Goal: Information Seeking & Learning: Learn about a topic

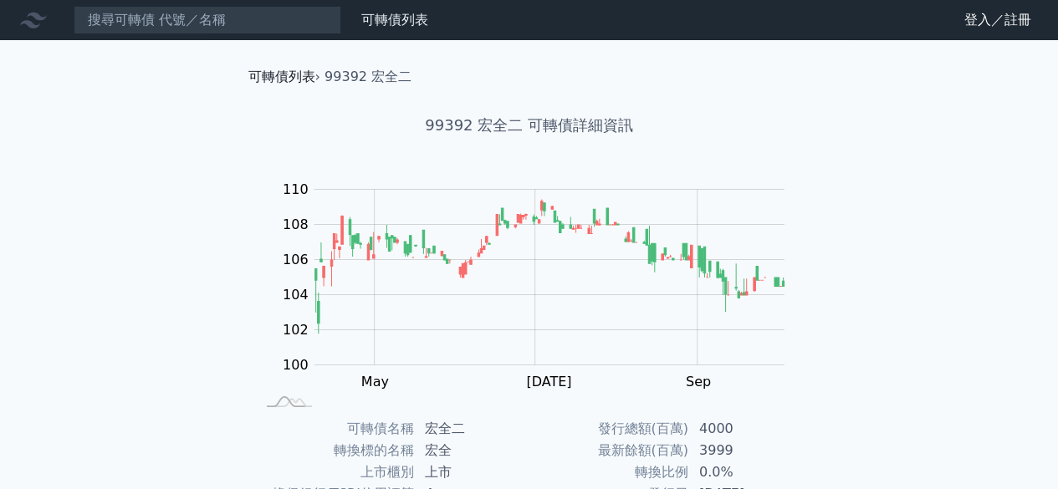
click at [289, 77] on link "可轉債列表" at bounding box center [281, 77] width 67 height 16
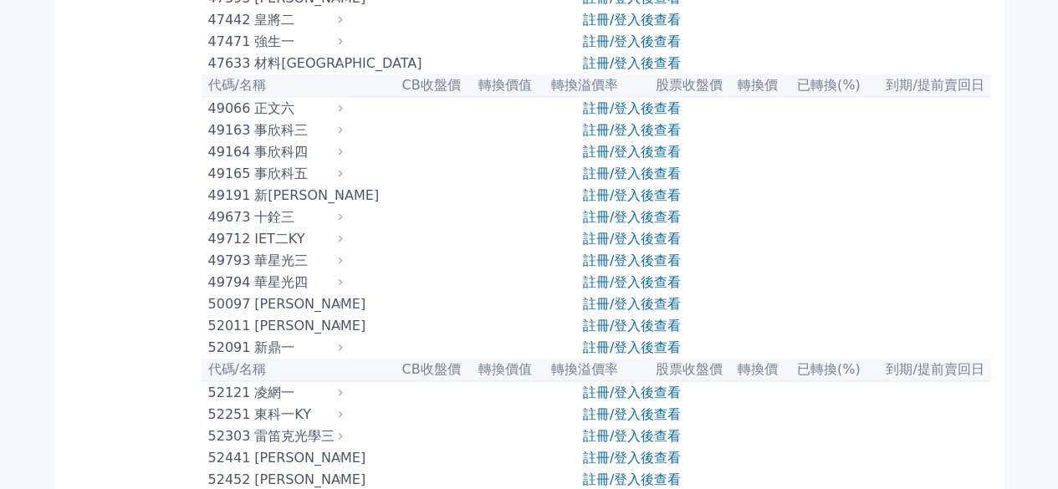
scroll to position [5104, 0]
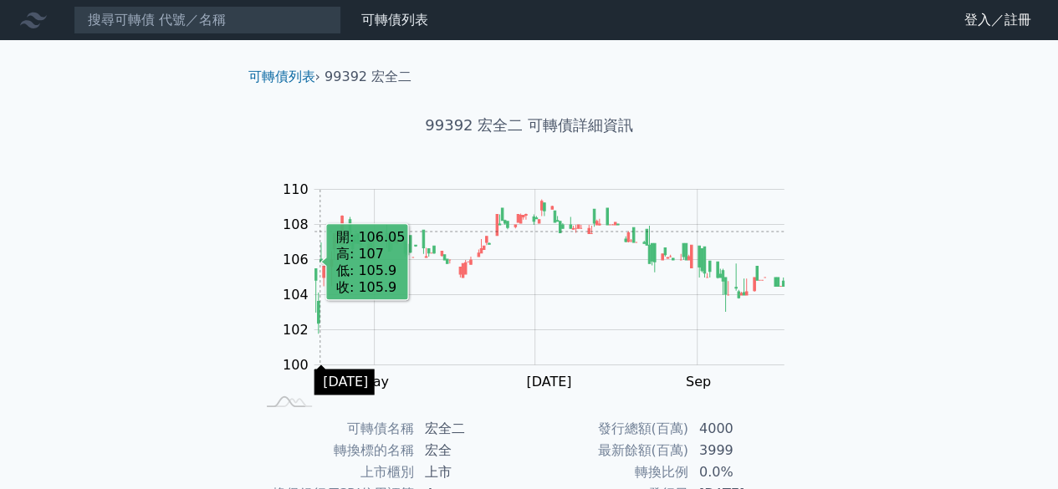
click at [320, 232] on rect "Chart" at bounding box center [550, 278] width 470 height 176
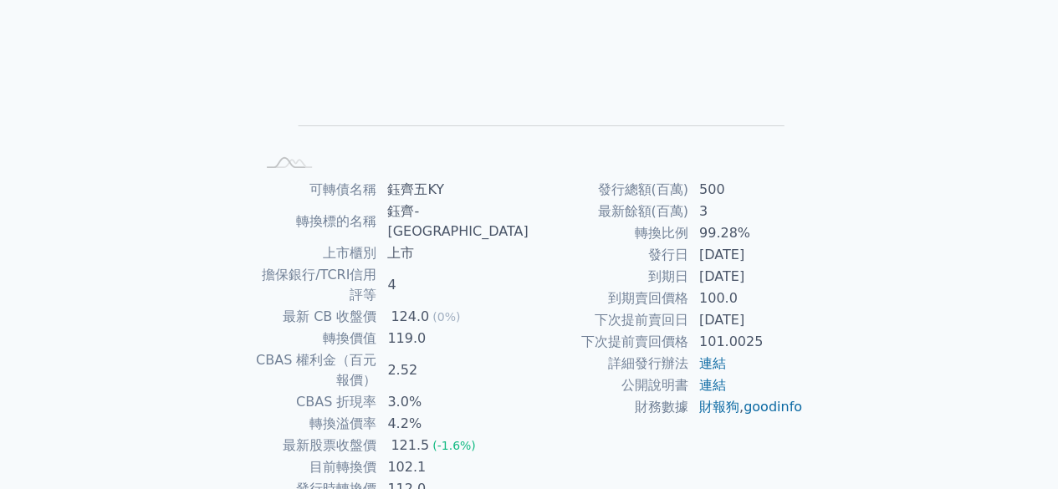
scroll to position [251, 0]
